Goal: Transaction & Acquisition: Purchase product/service

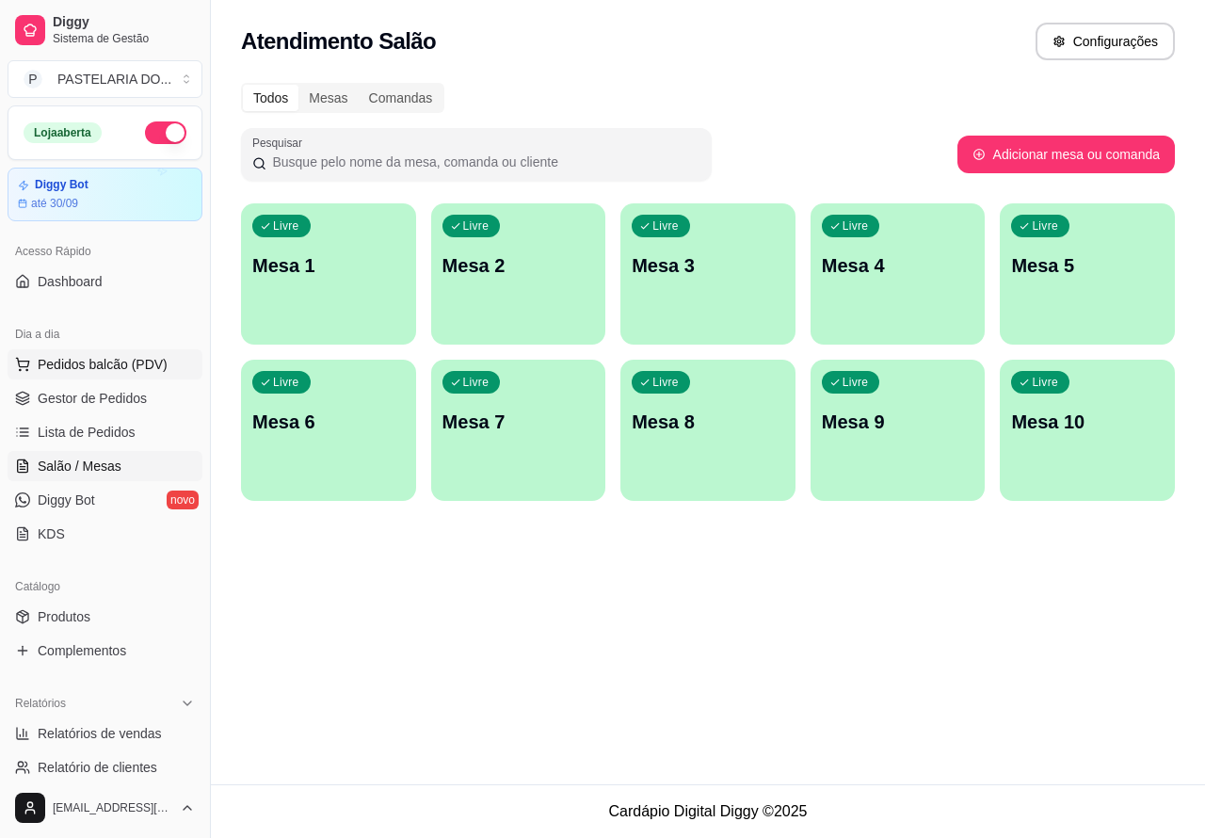
click at [136, 365] on span "Pedidos balcão (PDV)" at bounding box center [103, 364] width 130 height 19
click at [138, 355] on img at bounding box center [133, 359] width 173 height 118
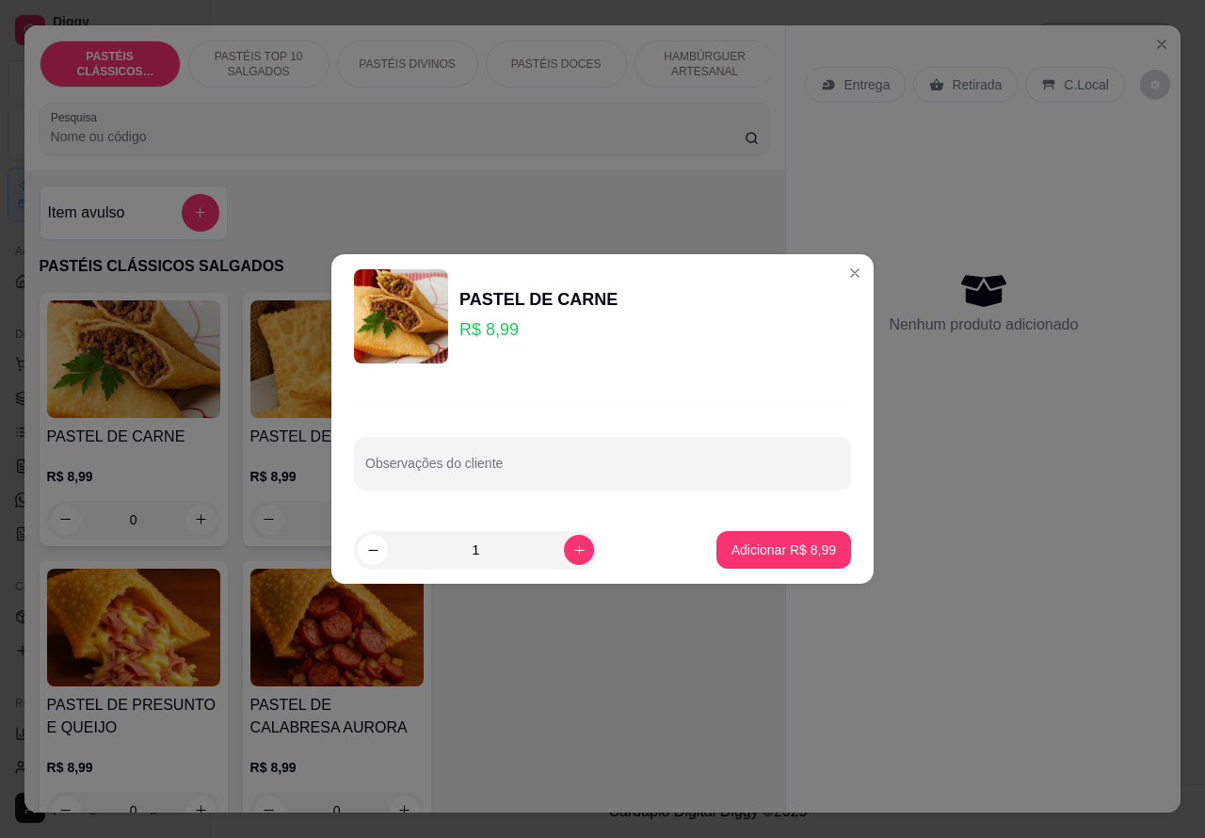
click at [843, 269] on div "Nenhum produto adicionado" at bounding box center [983, 302] width 357 height 369
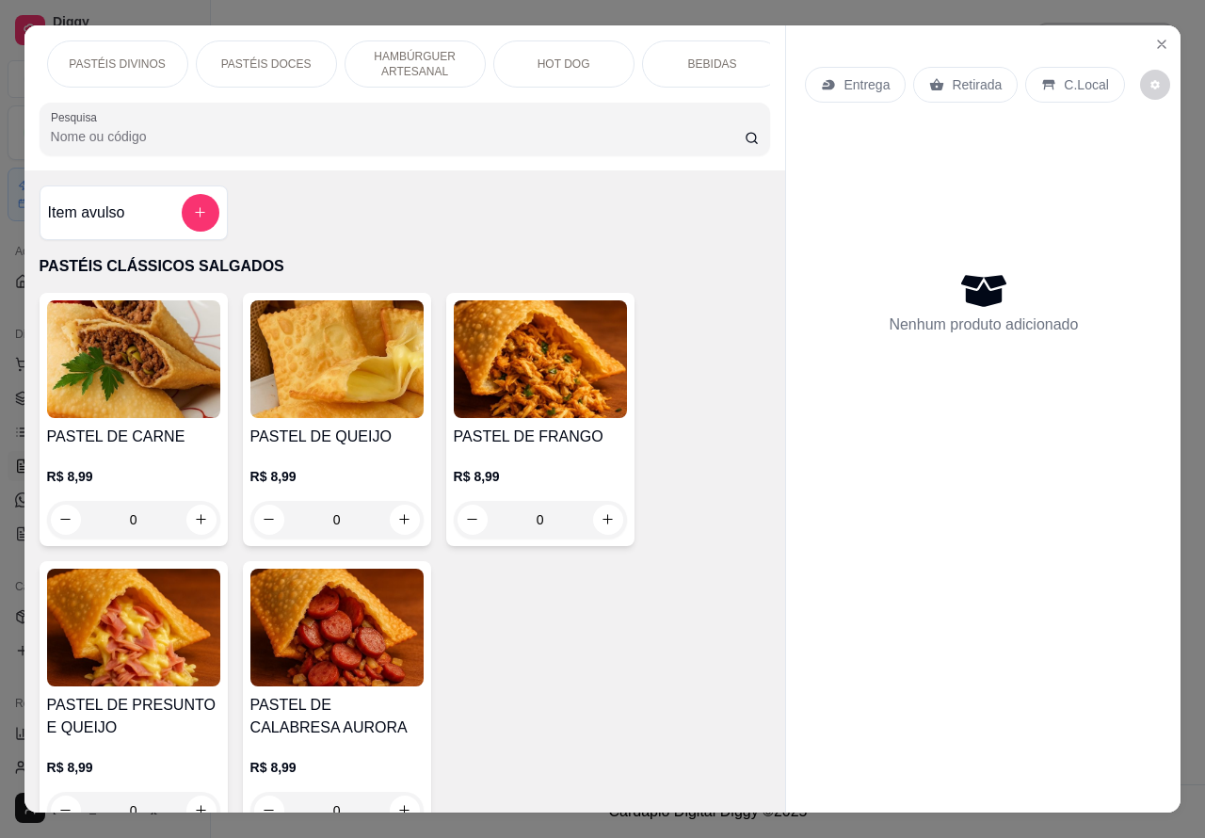
scroll to position [0, 295]
click at [708, 56] on p "BEBIDAS" at bounding box center [707, 63] width 49 height 15
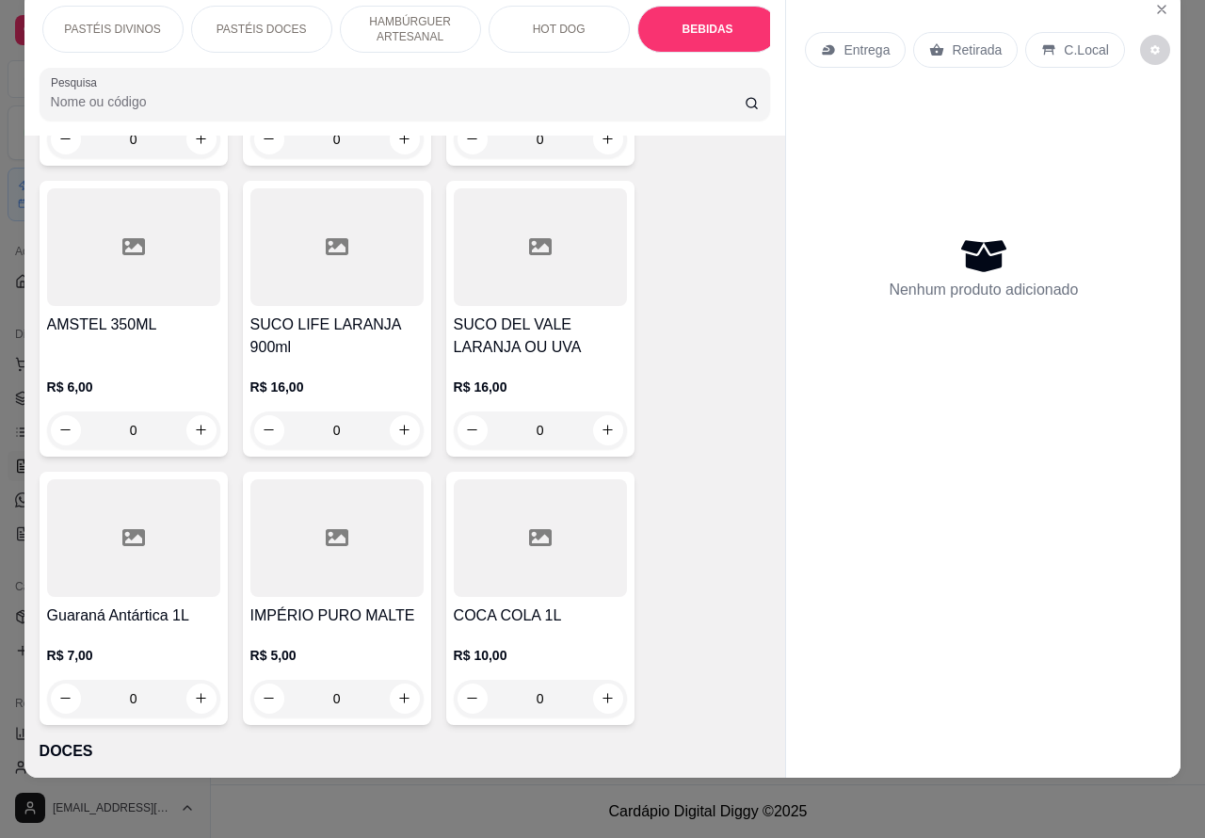
click at [196, 424] on icon "increase-product-quantity" at bounding box center [201, 429] width 10 height 10
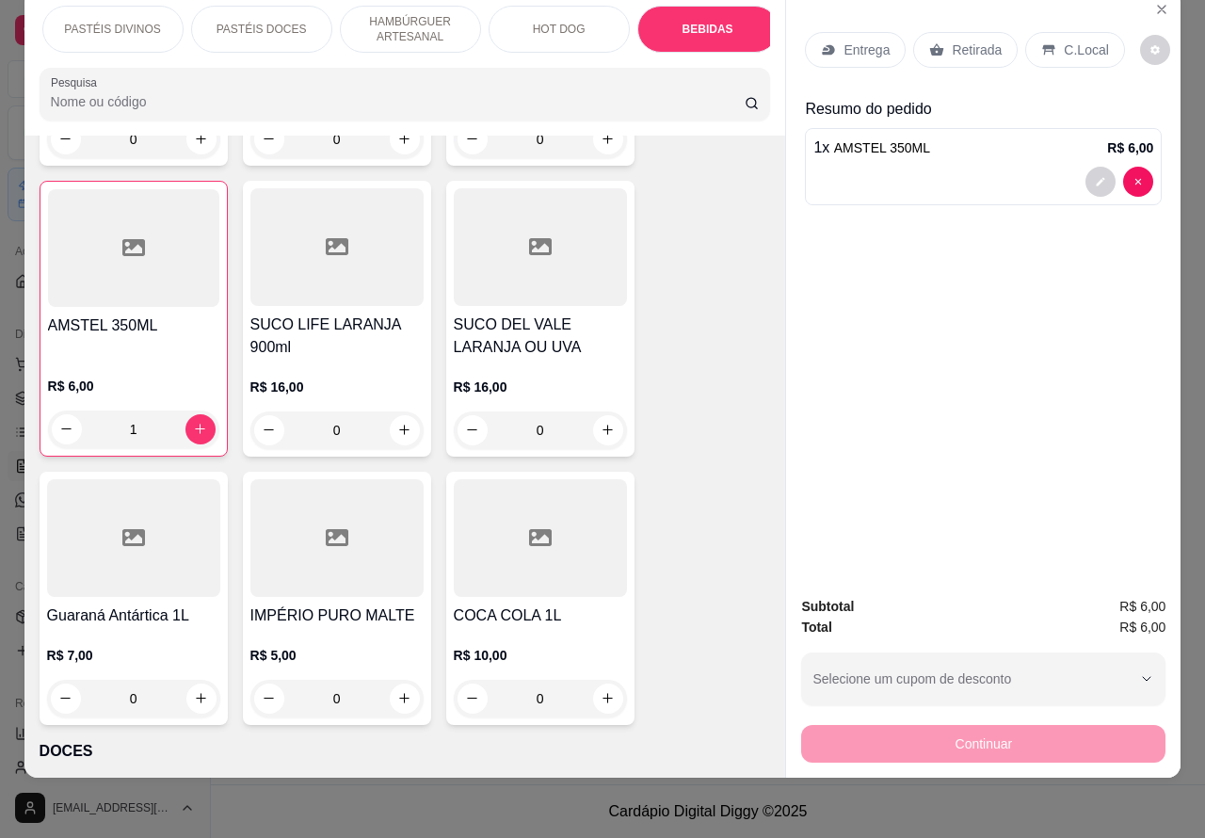
scroll to position [6566, 0]
click at [195, 421] on icon "increase-product-quantity" at bounding box center [200, 428] width 14 height 14
type input "2"
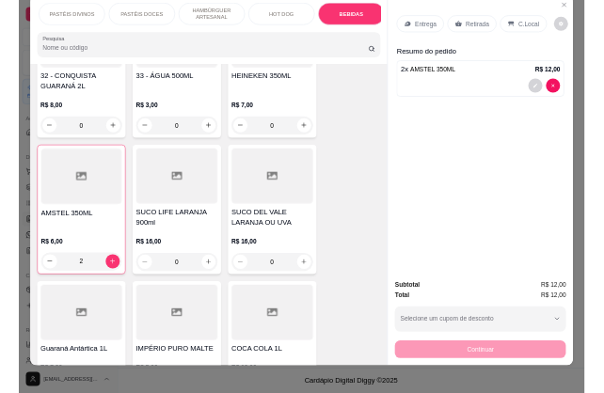
scroll to position [6407, 0]
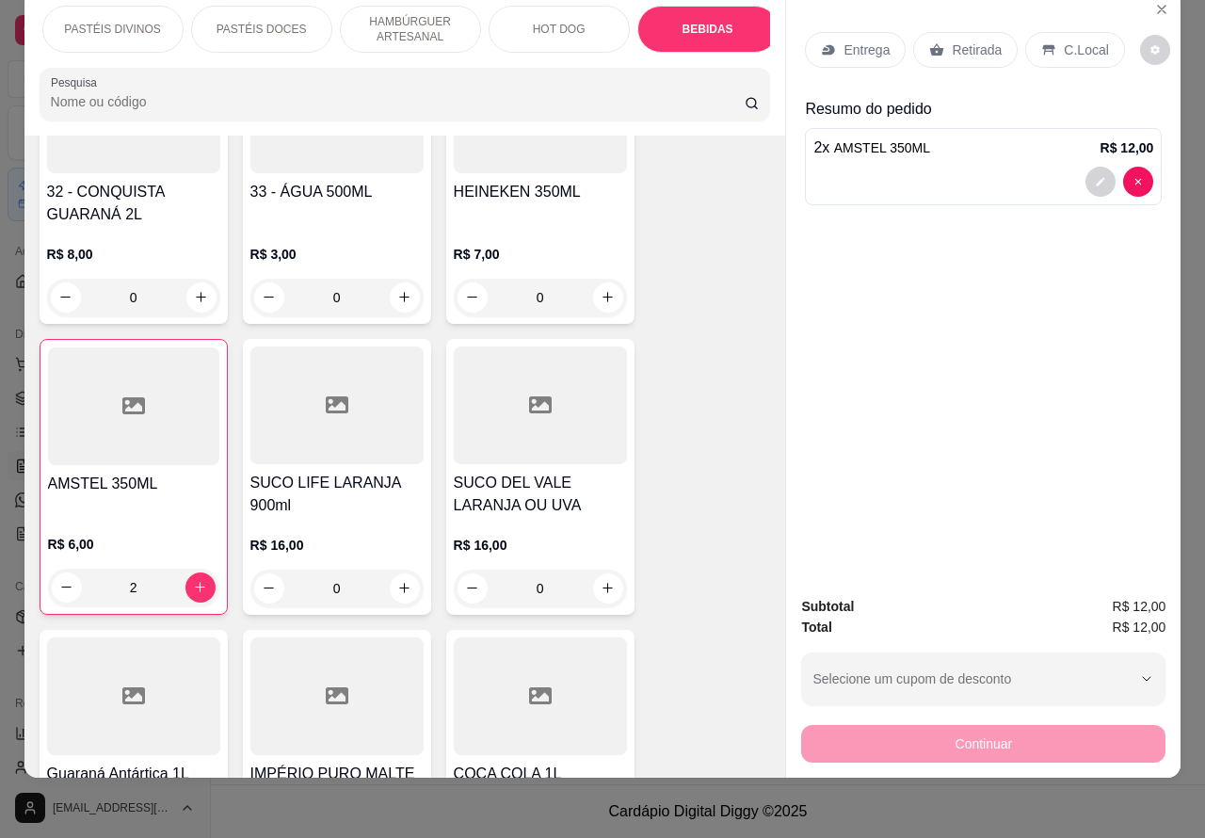
click at [600, 290] on icon "increase-product-quantity" at bounding box center [607, 297] width 14 height 14
type input "1"
click at [1137, 167] on button "decrease-product-quantity" at bounding box center [1138, 182] width 30 height 30
click at [1132, 261] on icon "decrease-product-quantity" at bounding box center [1137, 266] width 11 height 11
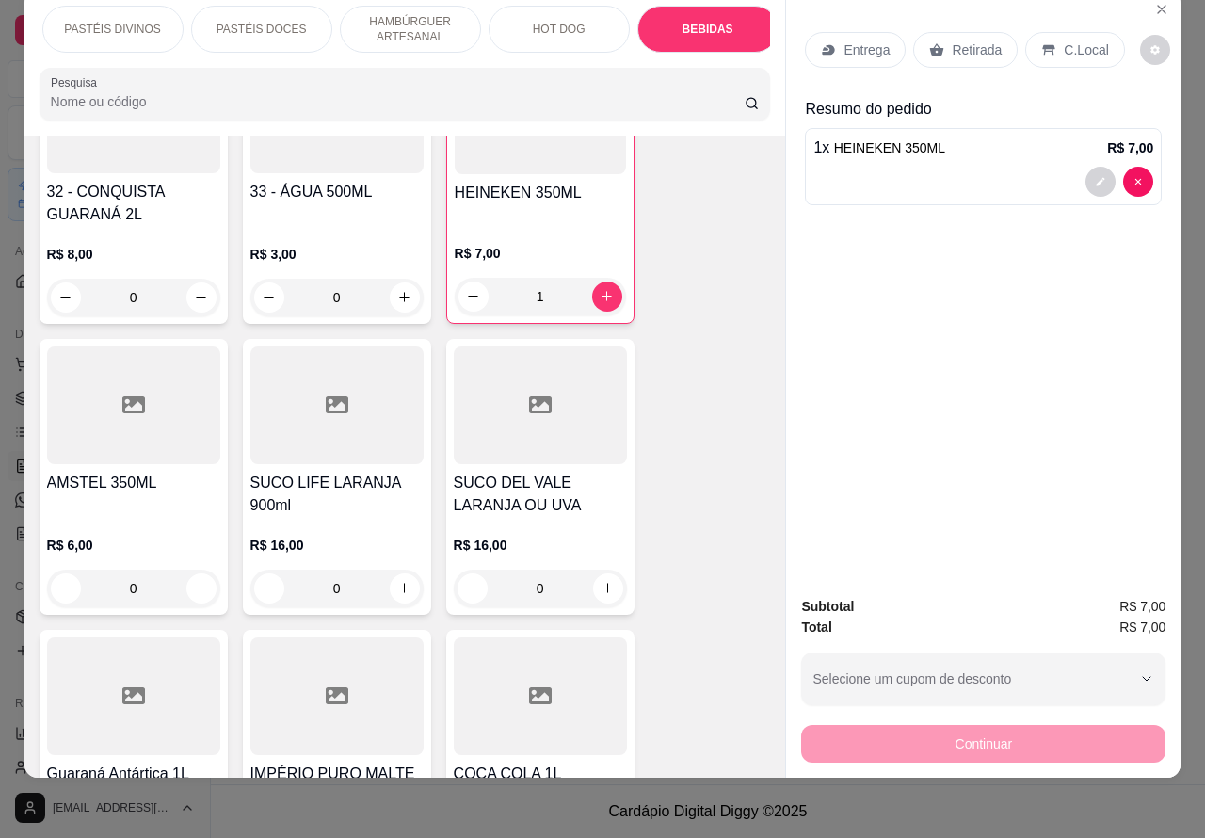
type input "1"
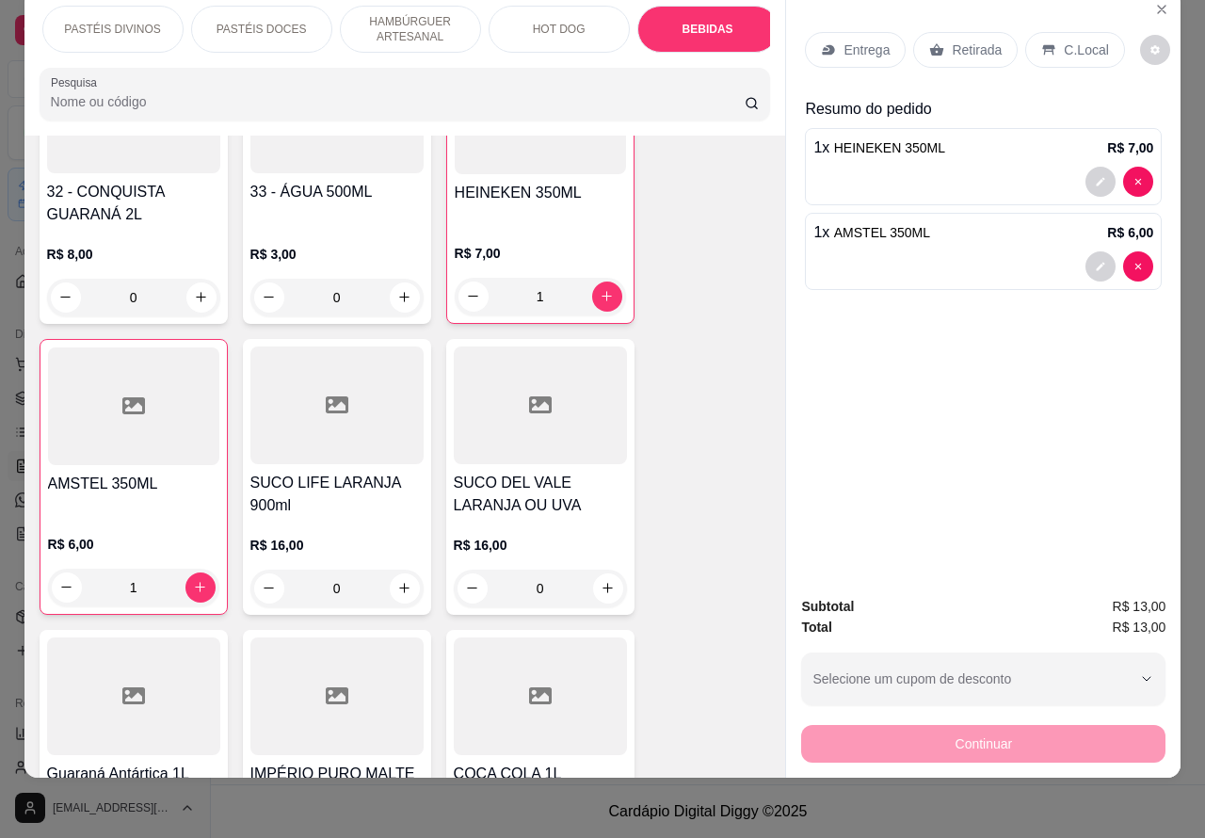
click at [743, 294] on div "GUARANÁ ANTÁRTICA LATA 350ML R$ 5,00 0 26 - COCA-COLA LATA 350ml R$ 5,00 0 27 -…" at bounding box center [405, 174] width 731 height 1416
click at [1135, 263] on icon "decrease-product-quantity" at bounding box center [1138, 266] width 6 height 6
type input "0"
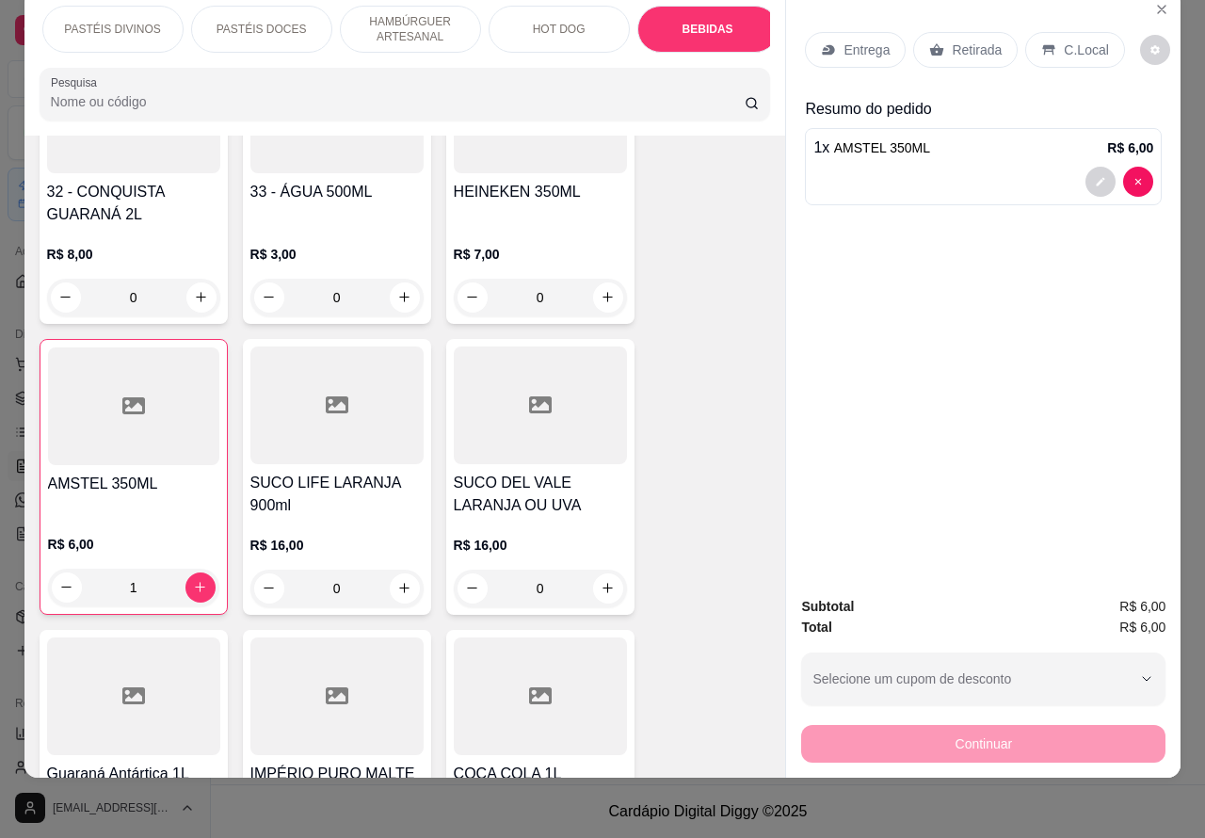
scroll to position [0, 452]
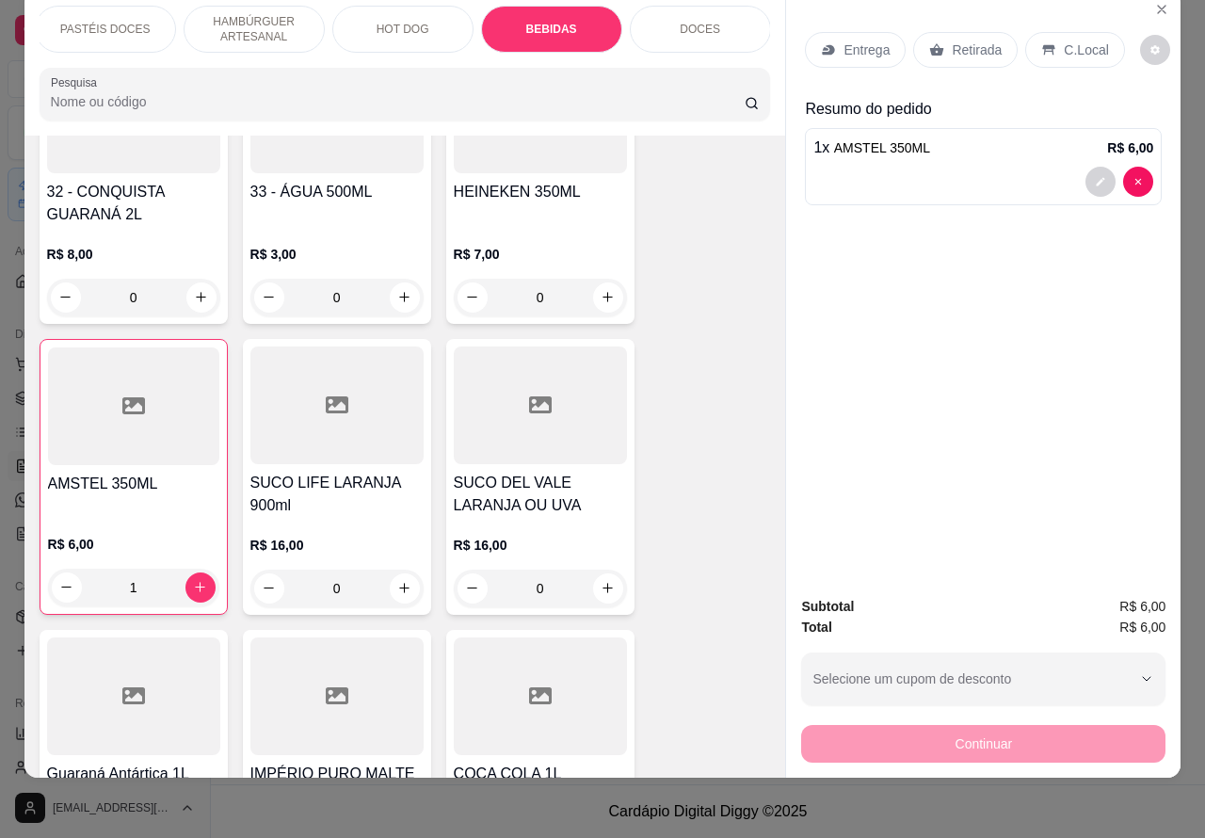
click at [690, 22] on p "DOCES" at bounding box center [699, 29] width 40 height 15
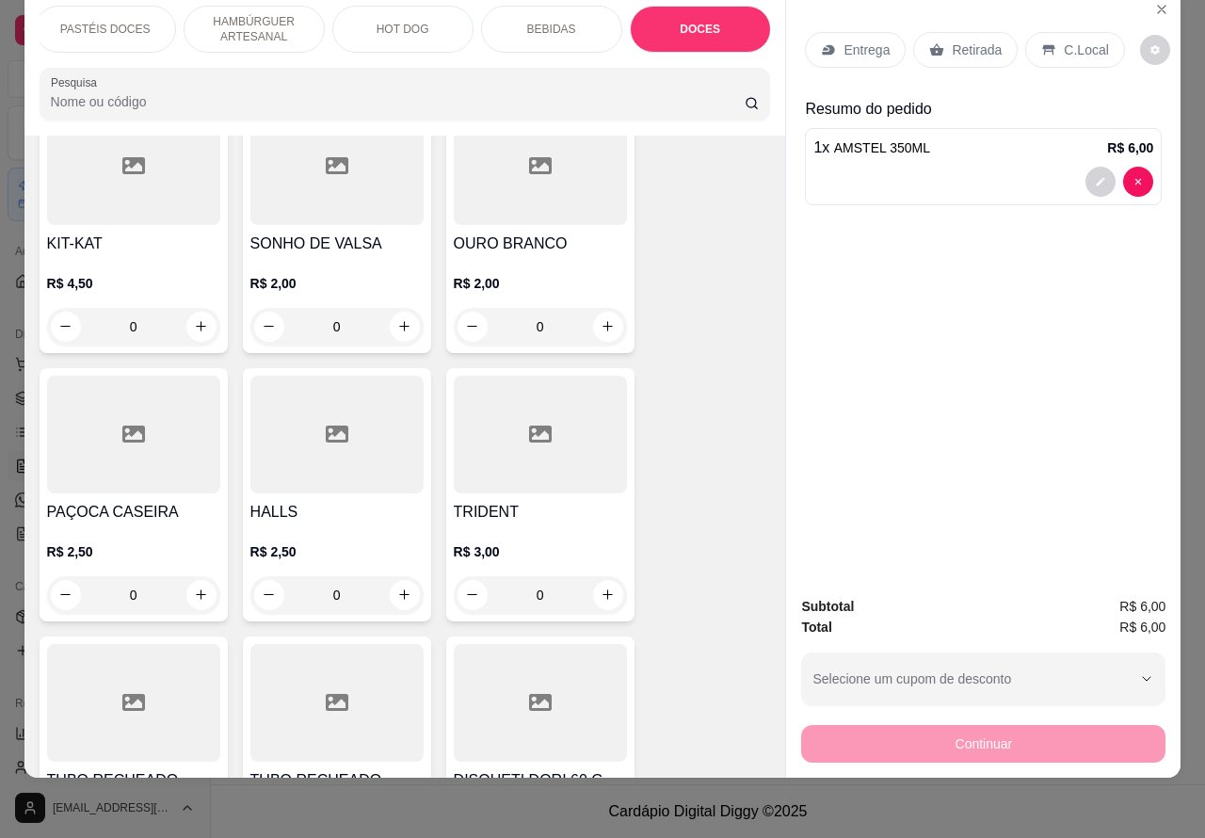
scroll to position [7244, 0]
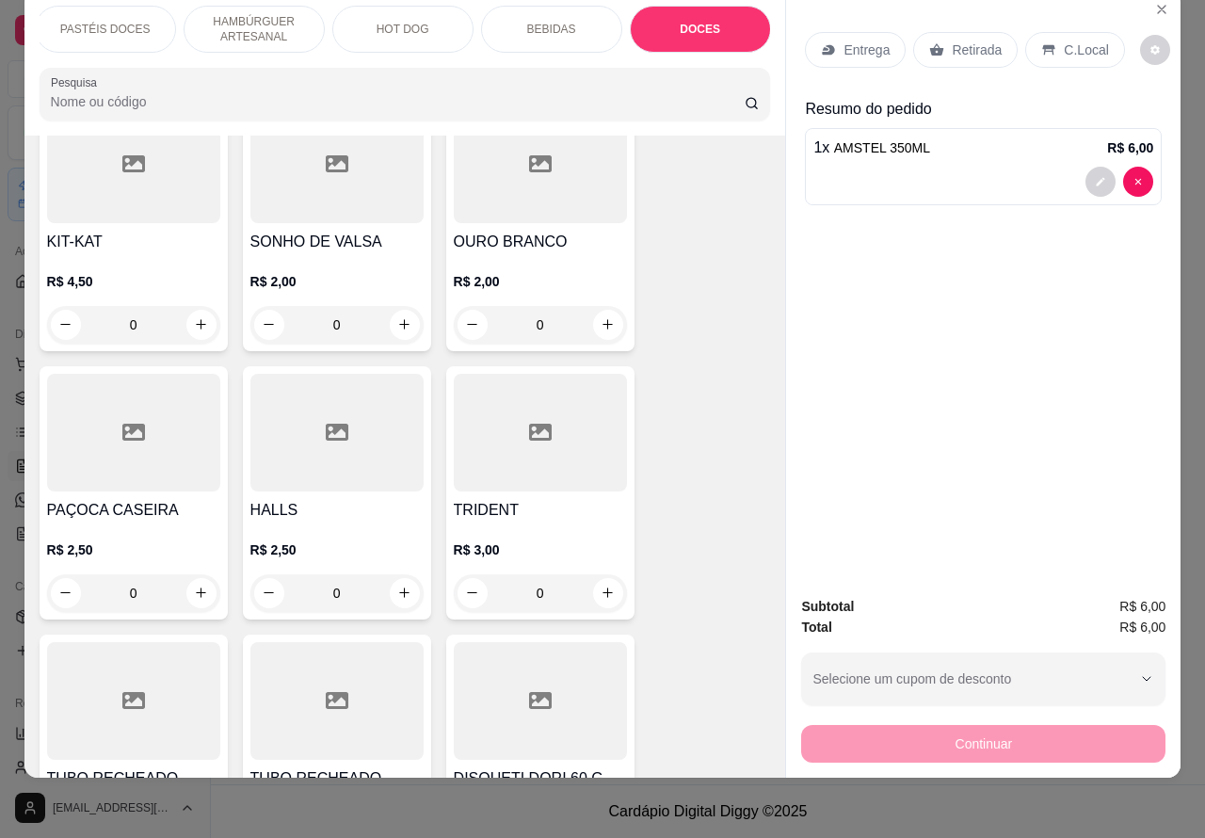
click at [397, 585] on icon "increase-product-quantity" at bounding box center [404, 592] width 14 height 14
type input "1"
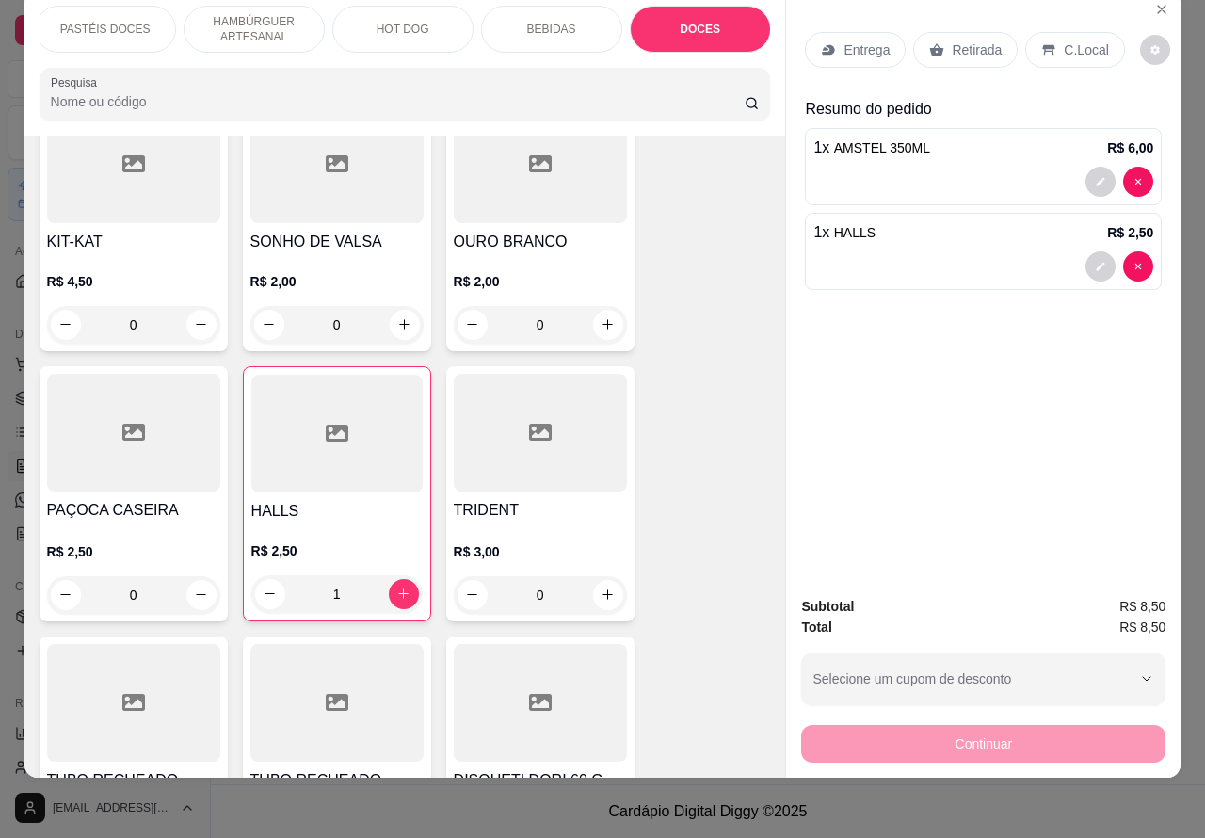
click at [854, 40] on p "Entrega" at bounding box center [866, 49] width 46 height 19
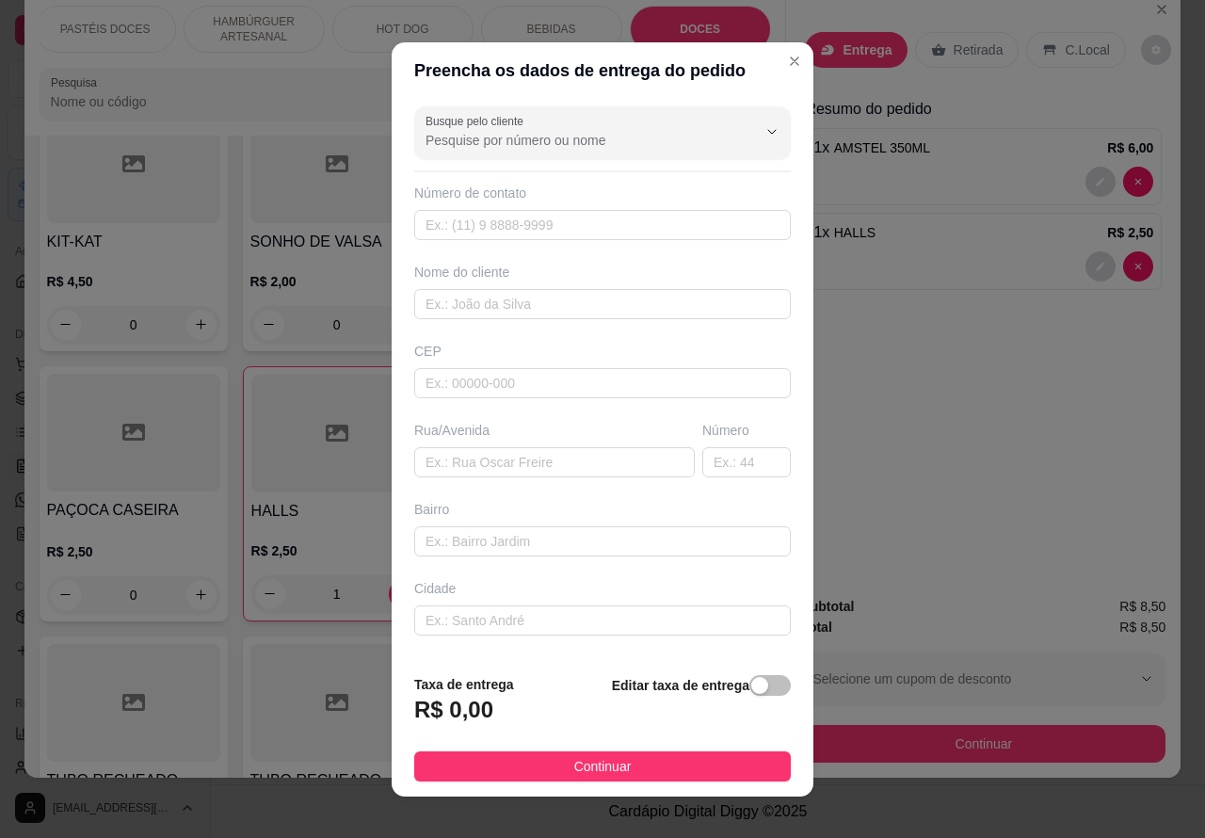
click at [868, 349] on div "Entrega Retirada C.Local Resumo do pedido 1 x AMSTEL 350ML R$ 6,00 1 x HALLS R$…" at bounding box center [983, 286] width 394 height 591
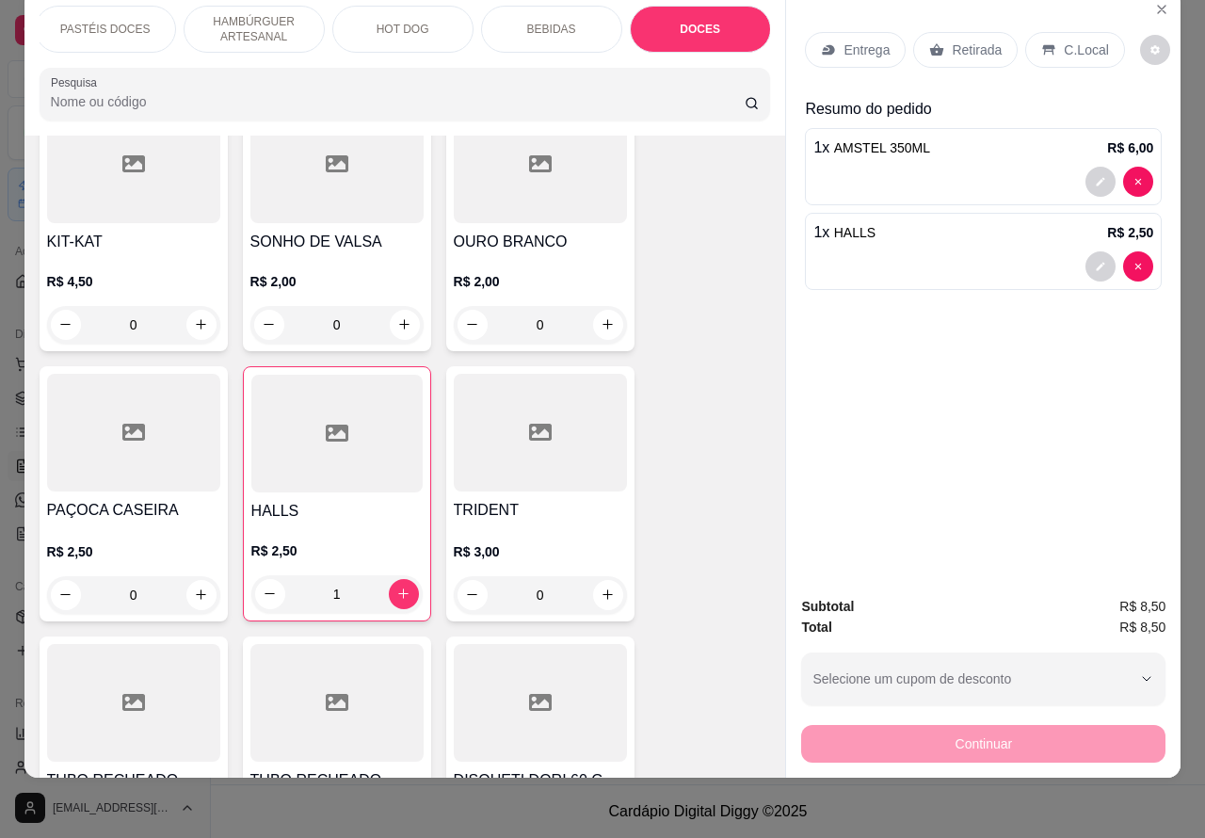
click at [870, 40] on p "Entrega" at bounding box center [866, 49] width 46 height 19
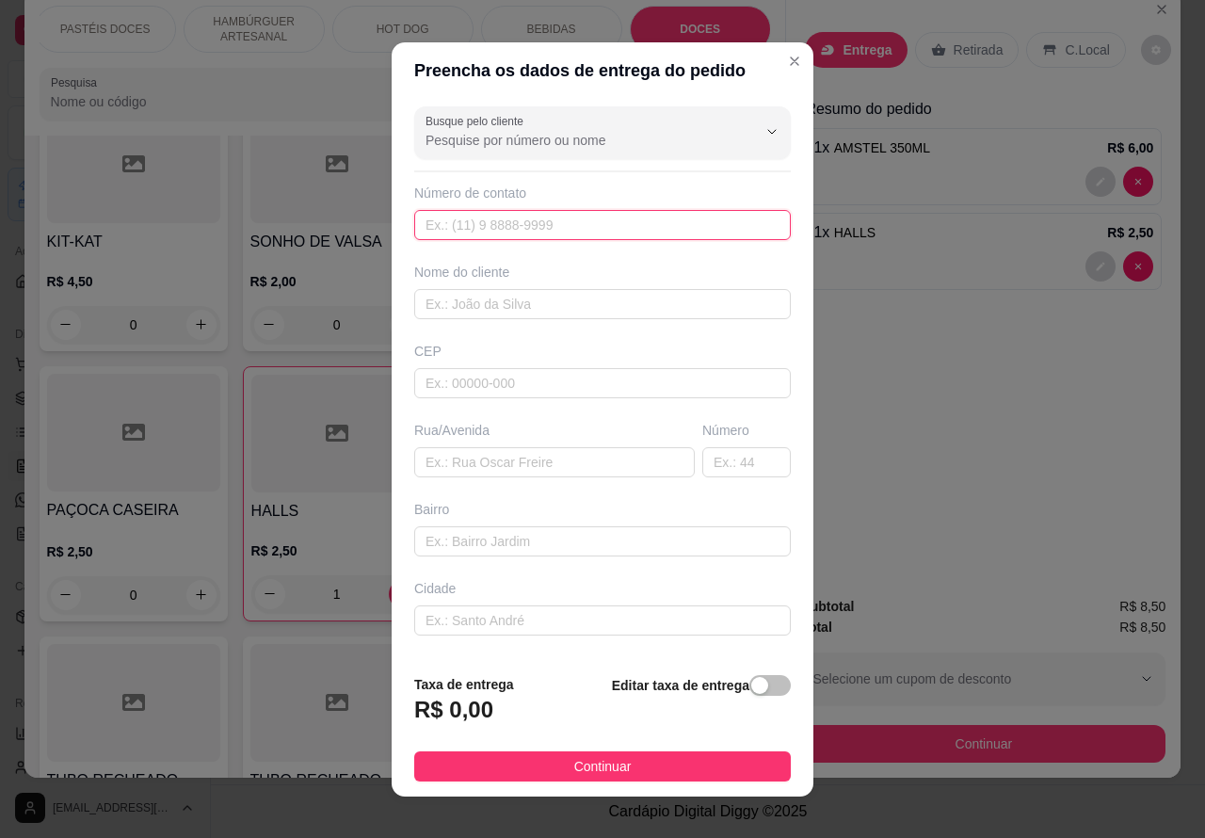
paste input "(14) 99723-6147"
type input "(14) 99723-6147"
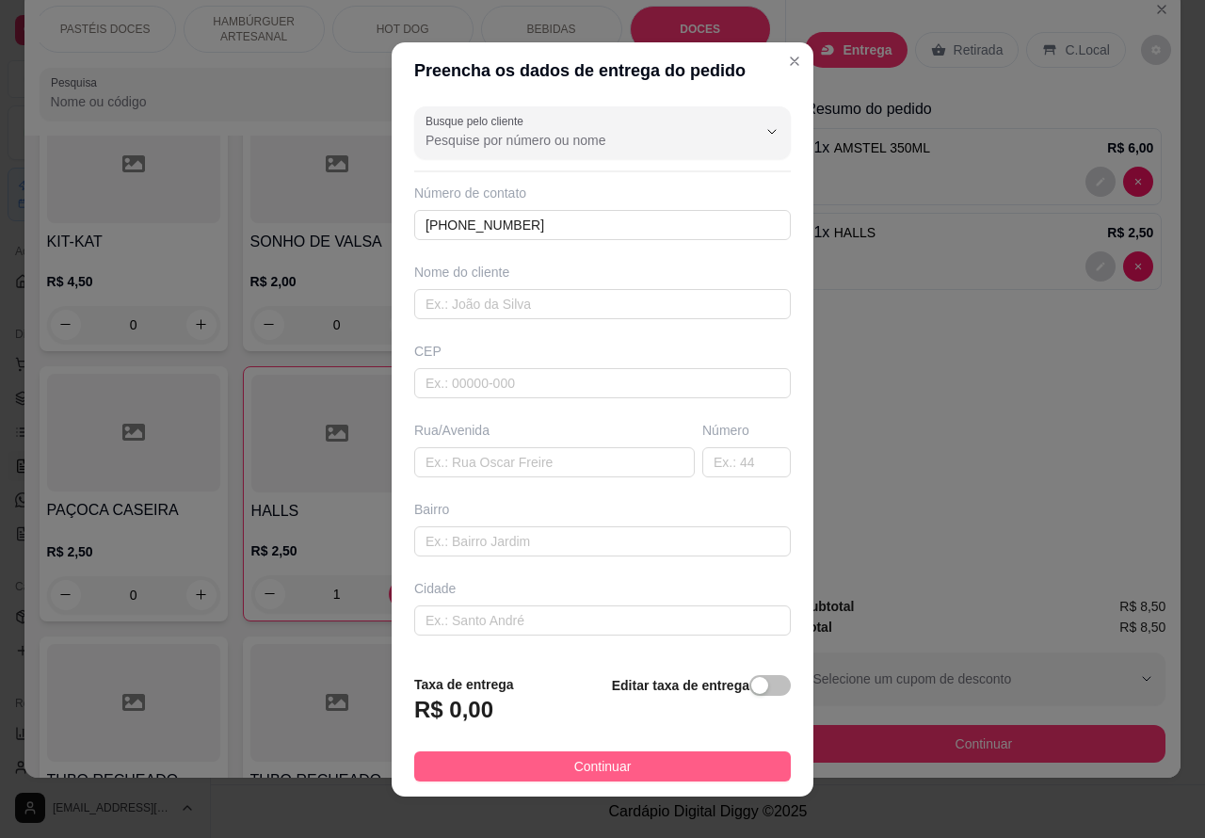
click at [701, 764] on button "Continuar" at bounding box center [602, 766] width 376 height 30
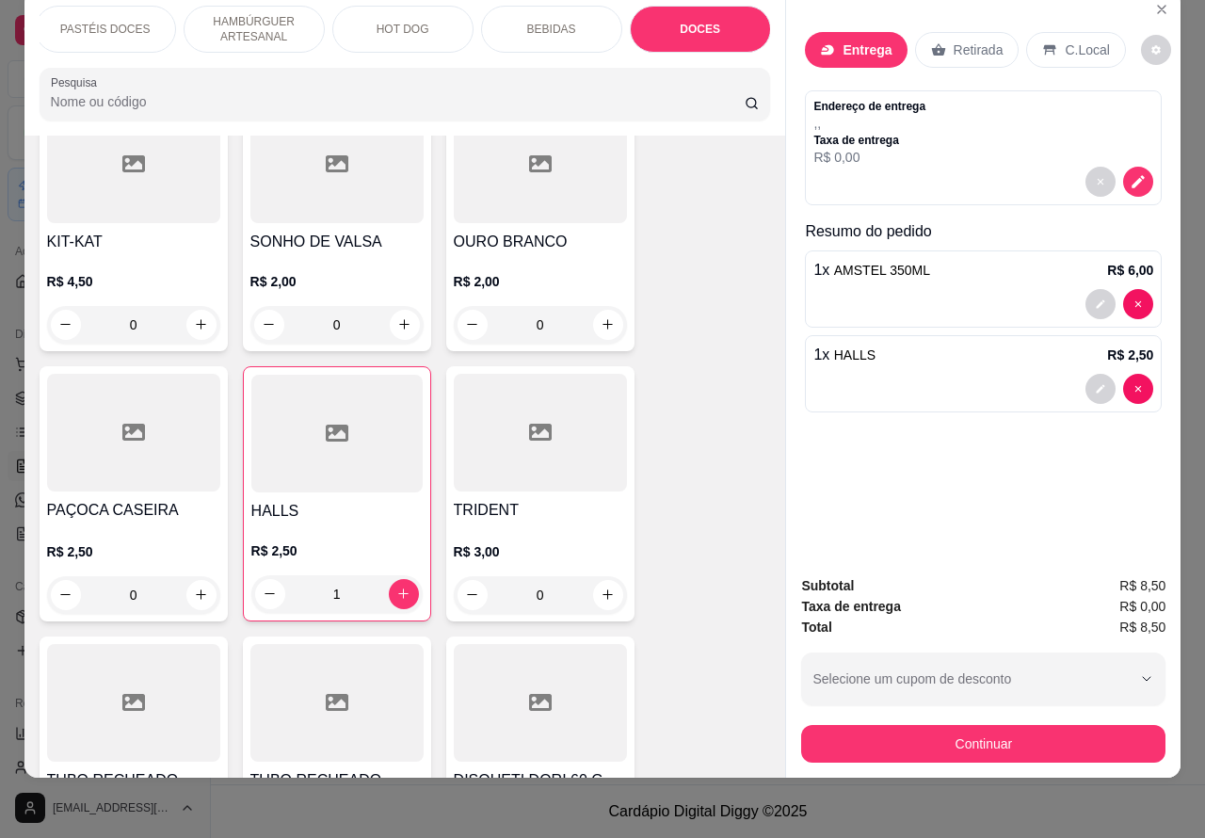
scroll to position [0, 0]
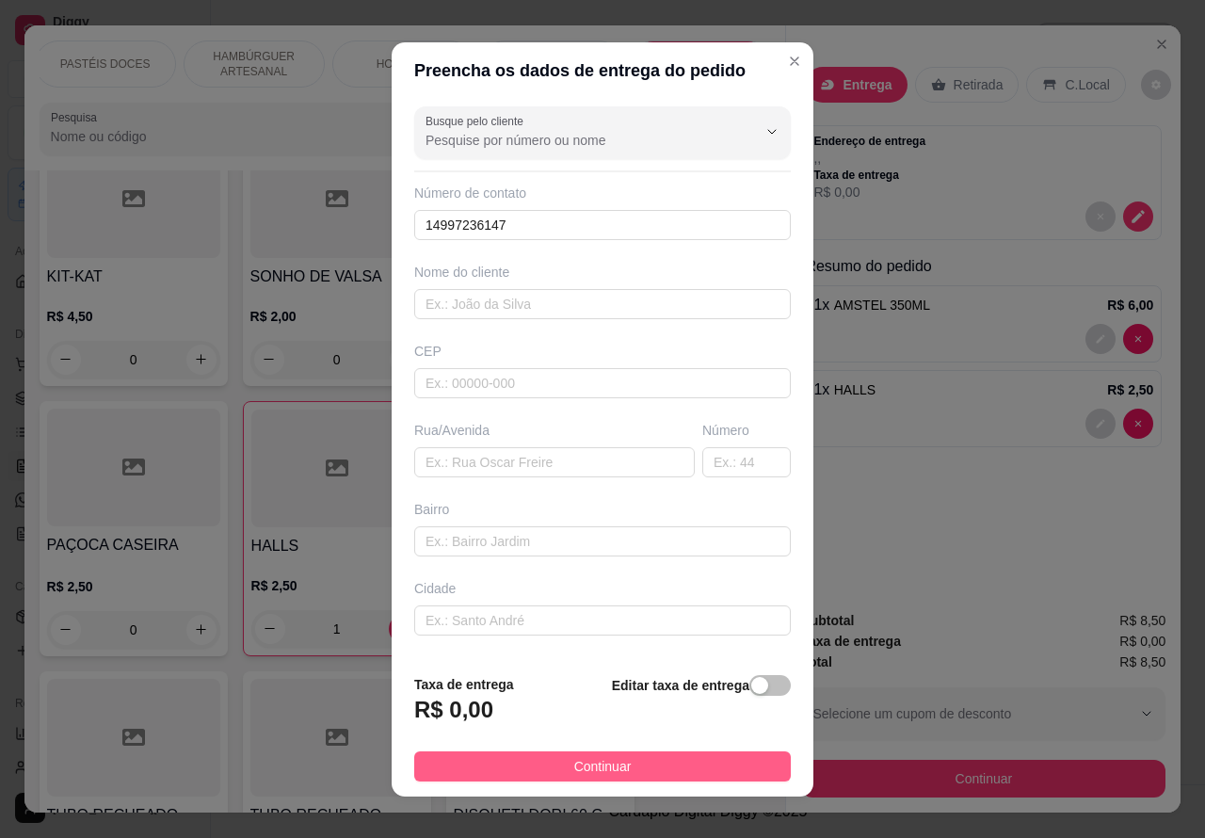
click at [702, 759] on button "Continuar" at bounding box center [602, 766] width 376 height 30
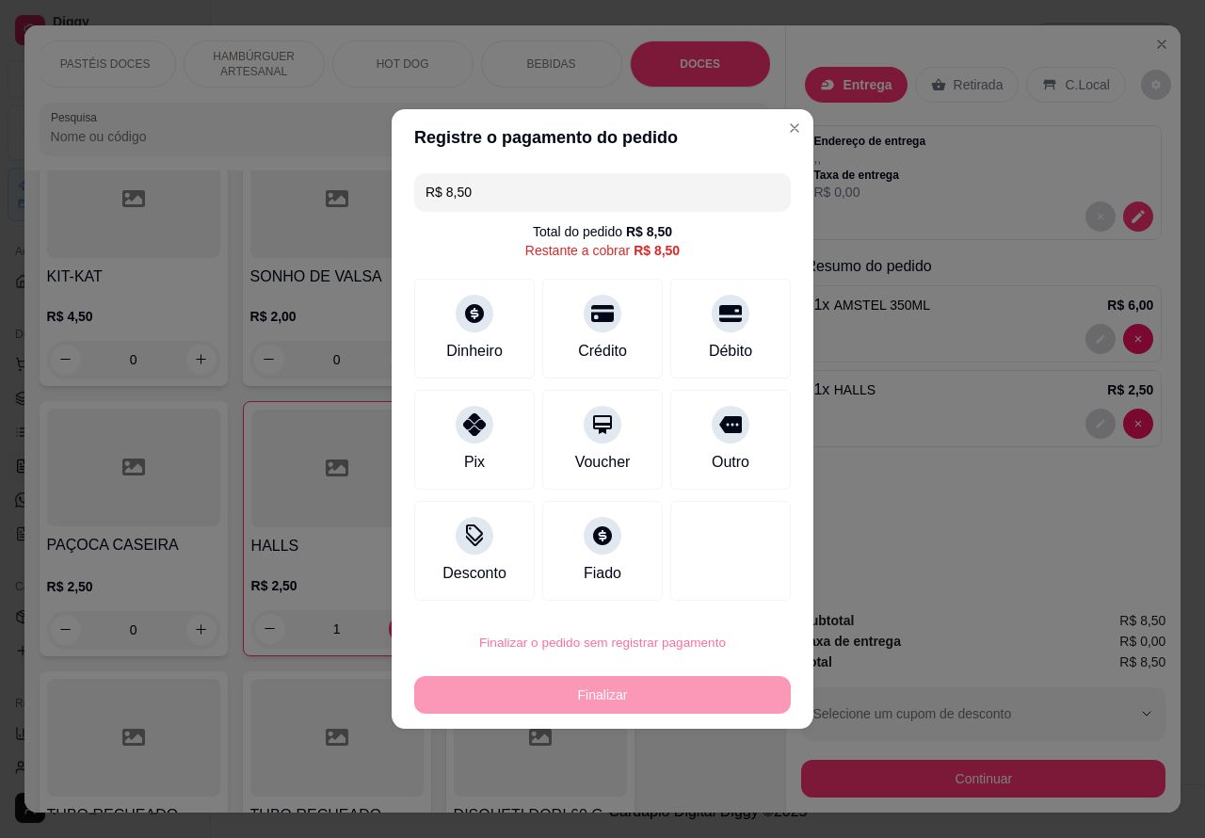
click at [740, 585] on button "Confirmar" at bounding box center [714, 589] width 67 height 28
type input "0"
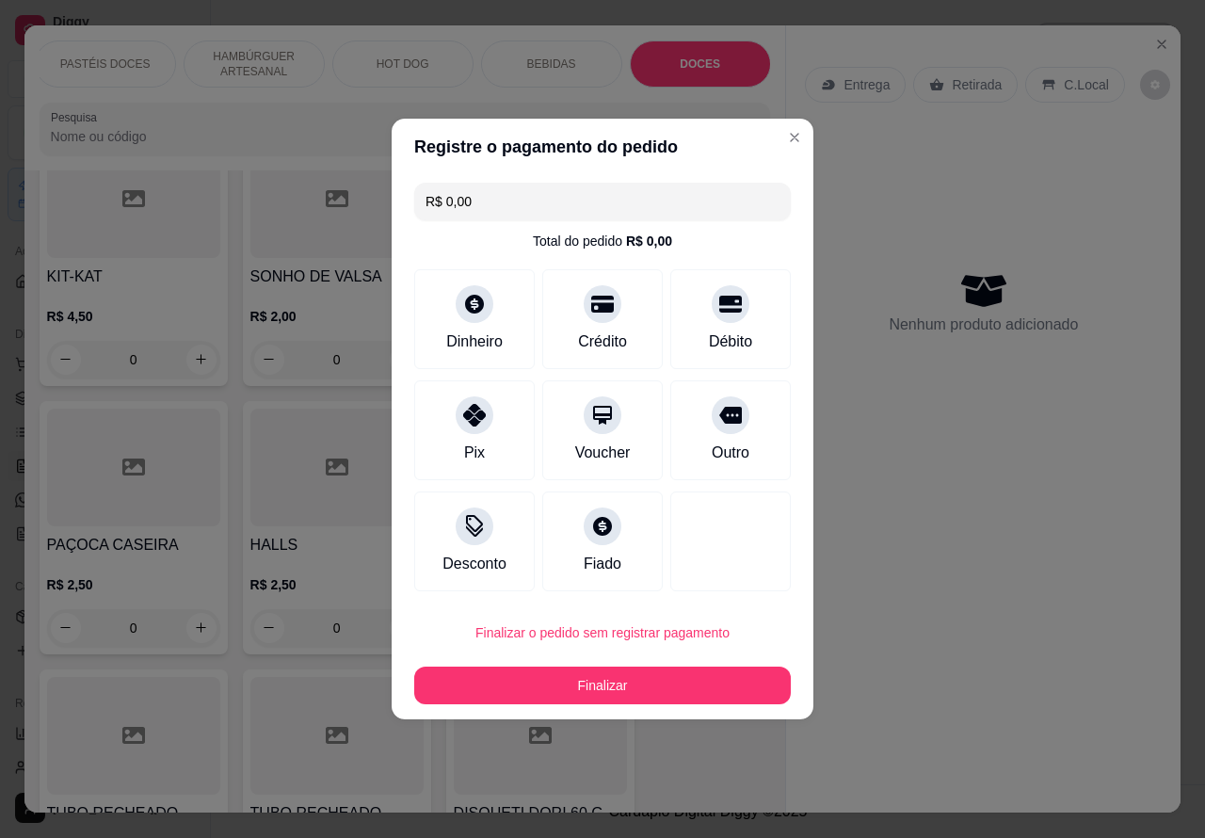
type input "R$ 0,00"
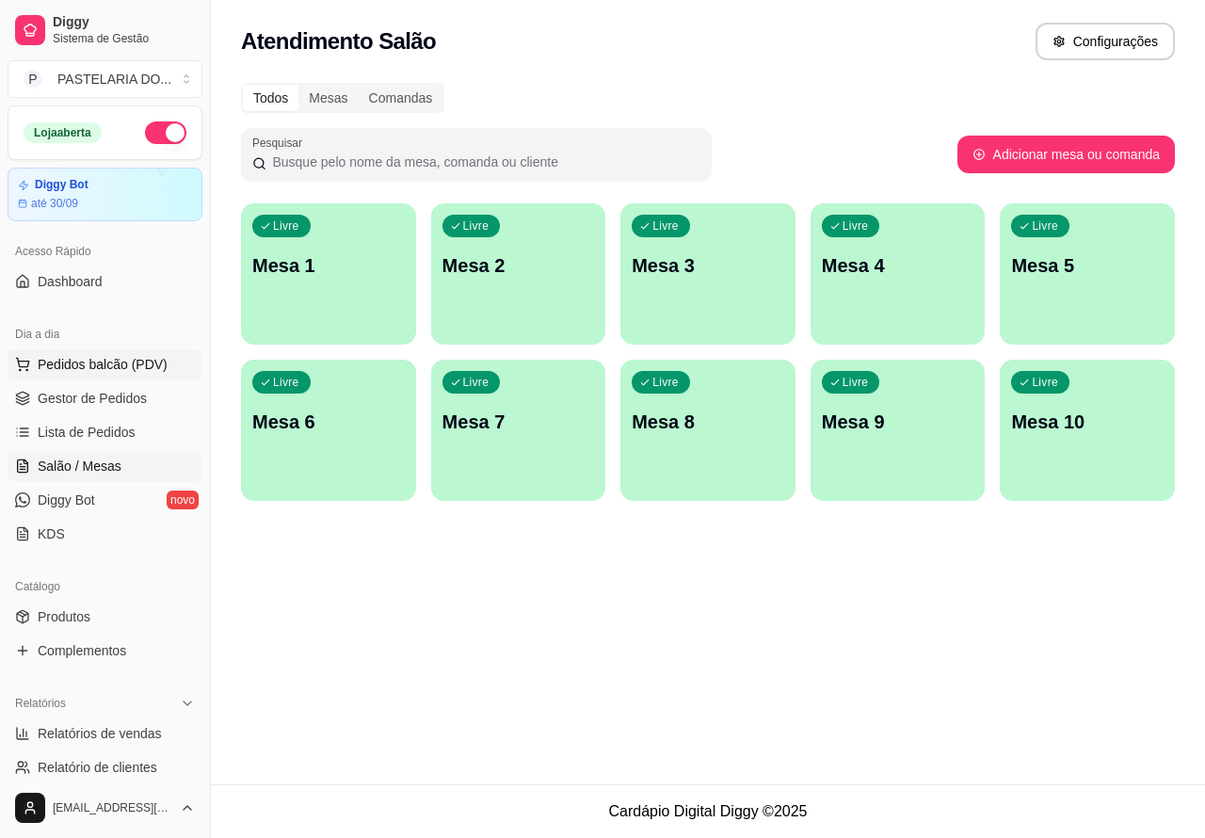
click at [120, 362] on span "Pedidos balcão (PDV)" at bounding box center [103, 364] width 130 height 19
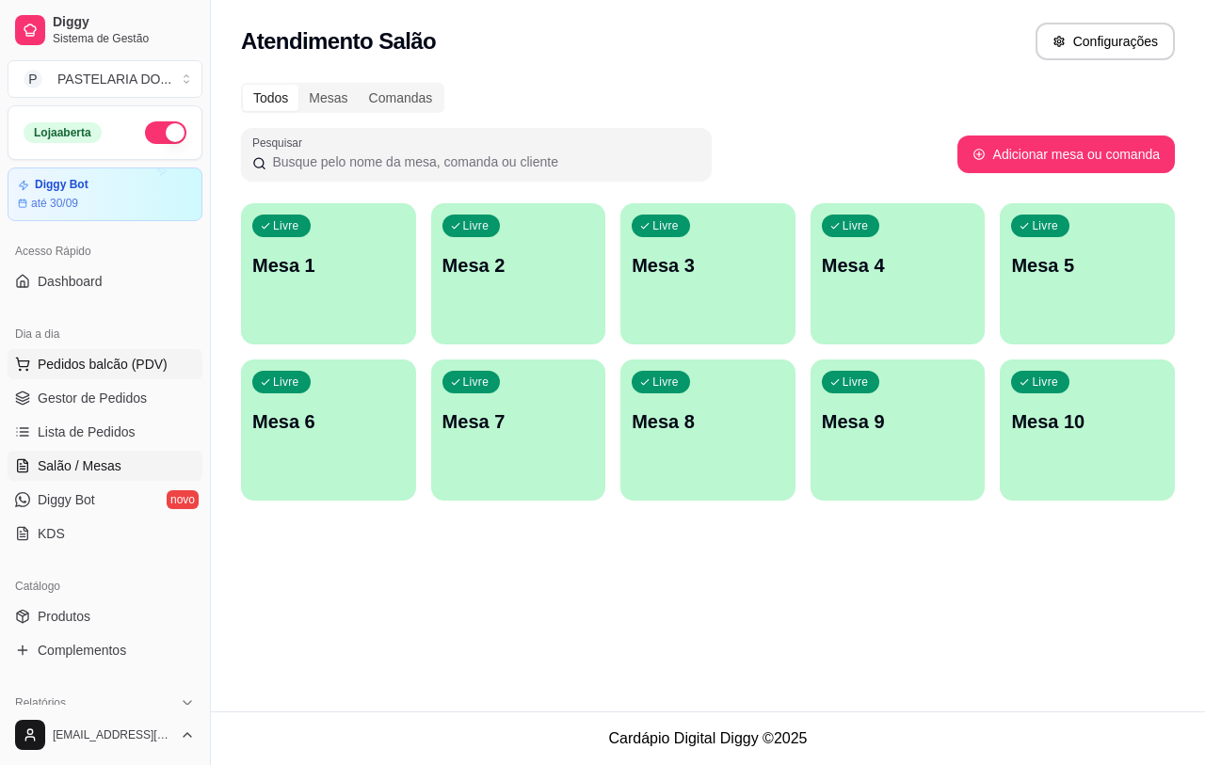
click at [130, 359] on span "Pedidos balcão (PDV)" at bounding box center [103, 364] width 130 height 19
